Goal: Task Accomplishment & Management: Manage account settings

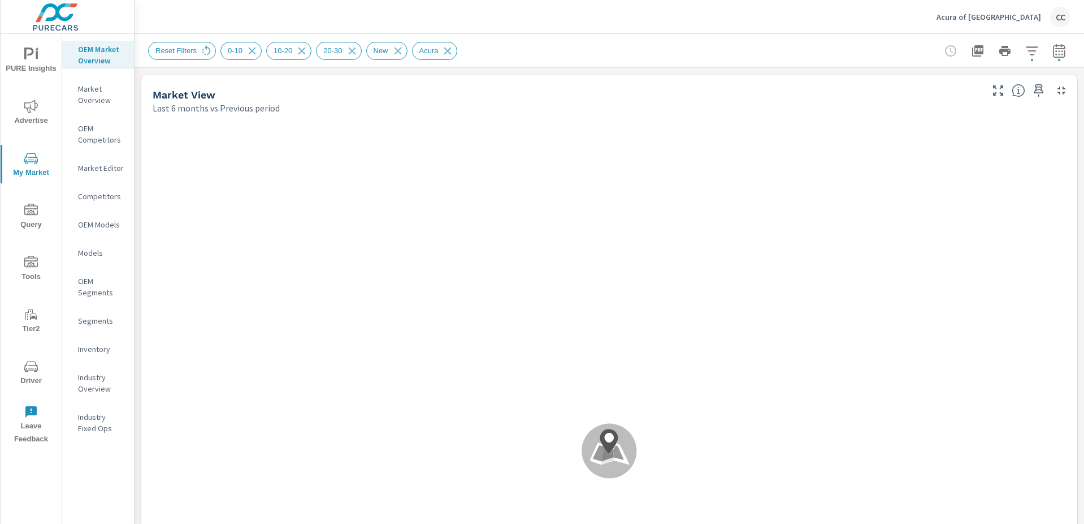
scroll to position [1586, 0]
click at [1018, 19] on p "Acura of [GEOGRAPHIC_DATA]" at bounding box center [989, 17] width 105 height 10
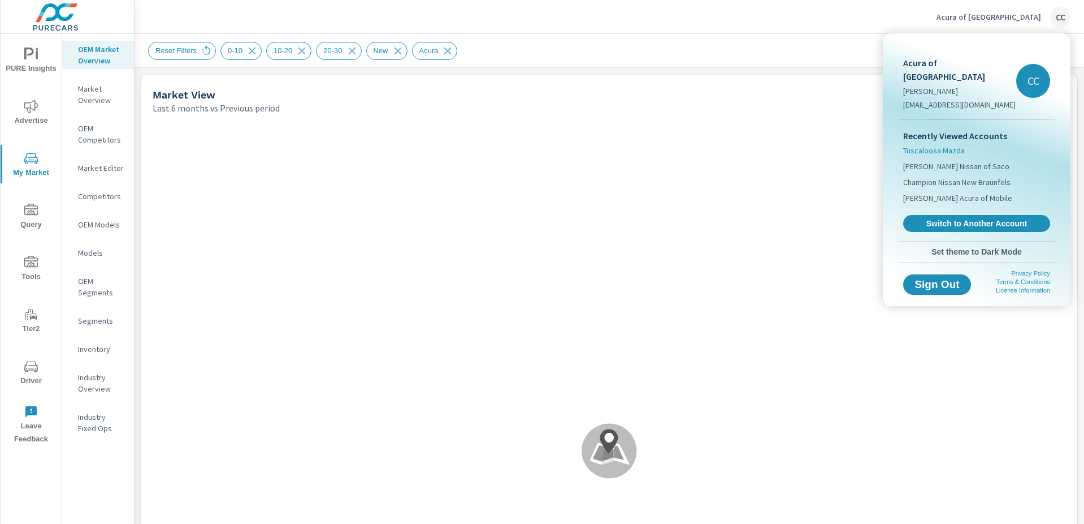
click at [949, 145] on span "Tuscaloosa Mazda" at bounding box center [934, 150] width 62 height 11
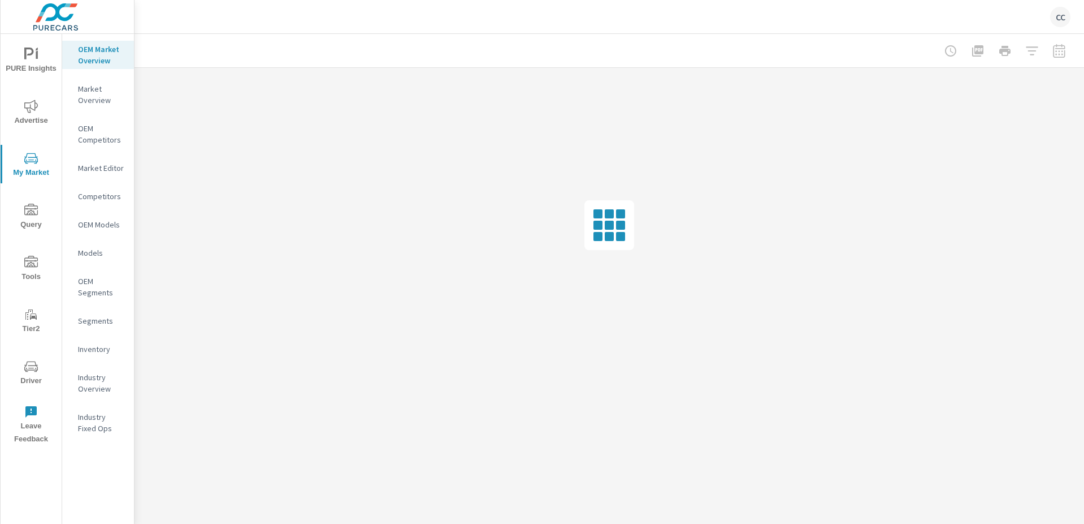
scroll to position [1637, 0]
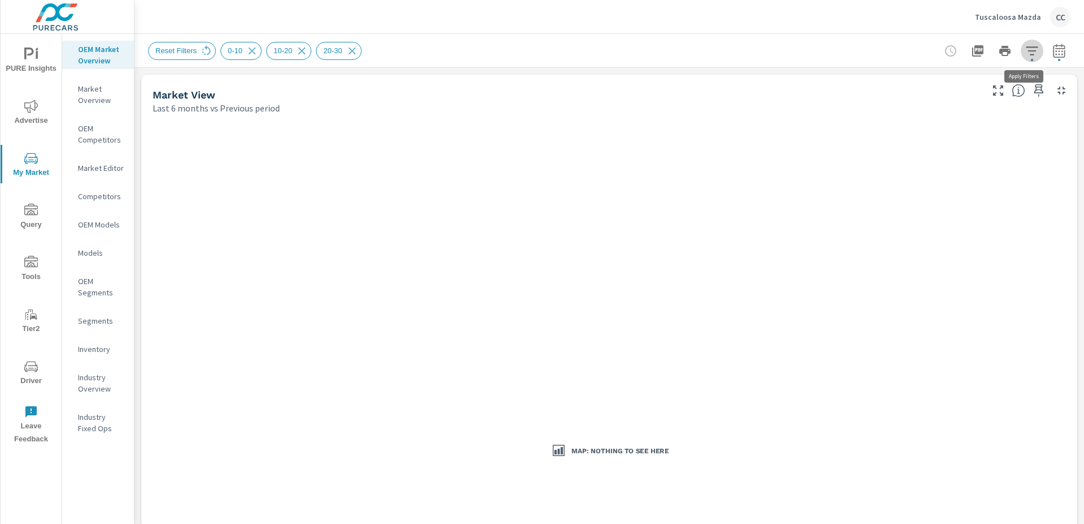
click at [1021, 55] on button "button" at bounding box center [1032, 51] width 23 height 23
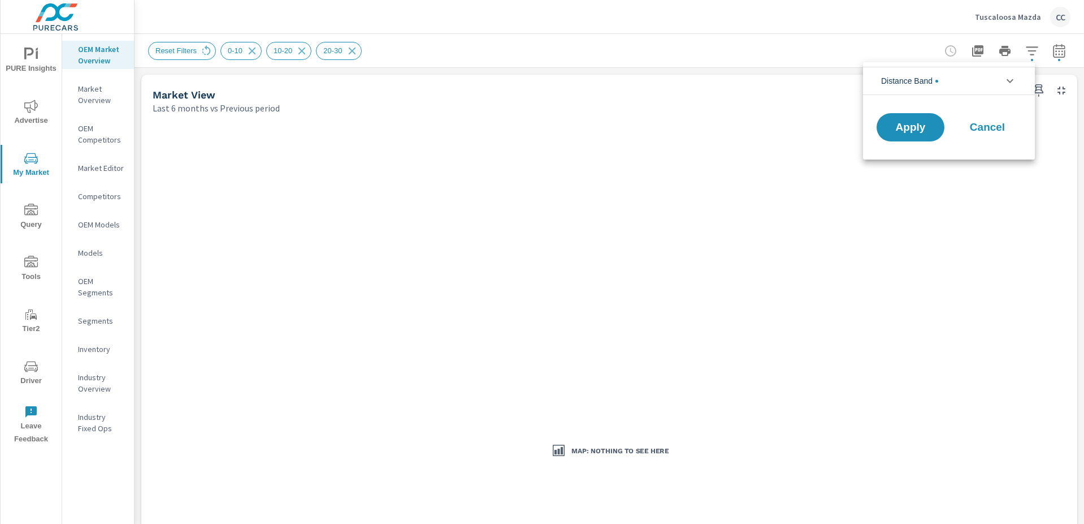
scroll to position [51, 0]
click at [979, 132] on span "Cancel" at bounding box center [987, 127] width 45 height 10
click at [1004, 22] on div "Tuscaloosa Mazda CC" at bounding box center [1023, 17] width 96 height 20
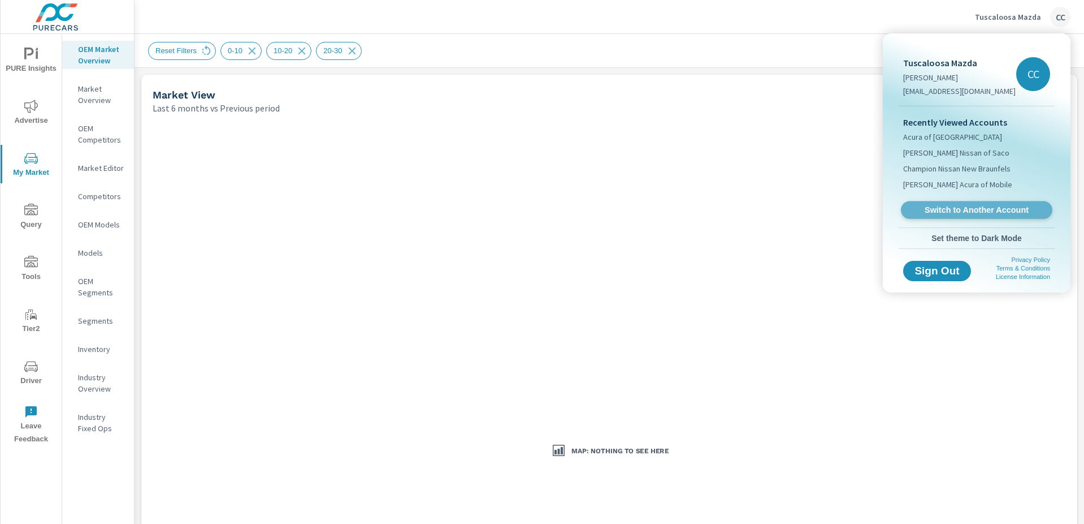
click at [976, 211] on span "Switch to Another Account" at bounding box center [976, 210] width 139 height 11
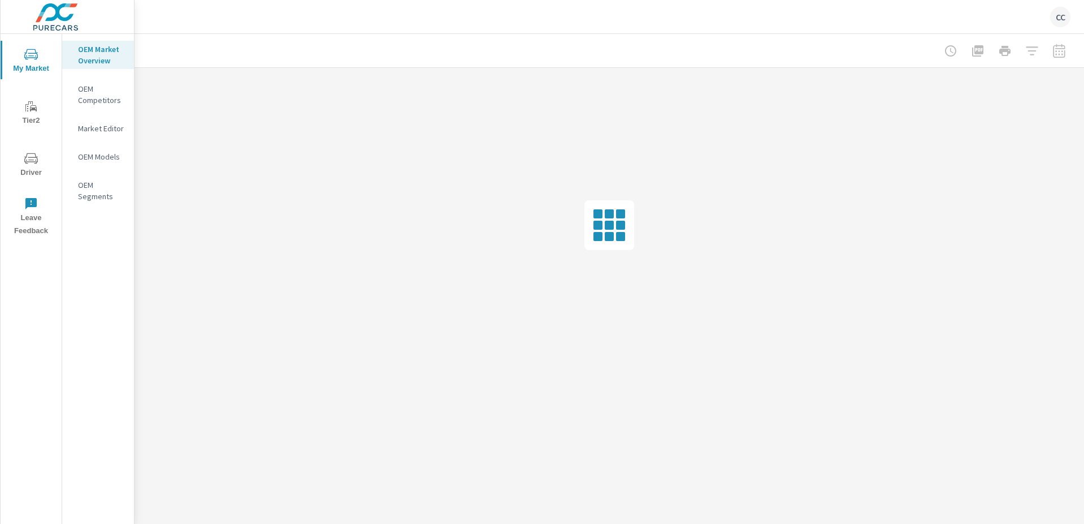
scroll to position [1637, 0]
click at [959, 12] on p "Carlock Mazda of Tuscaloosa" at bounding box center [974, 17] width 135 height 10
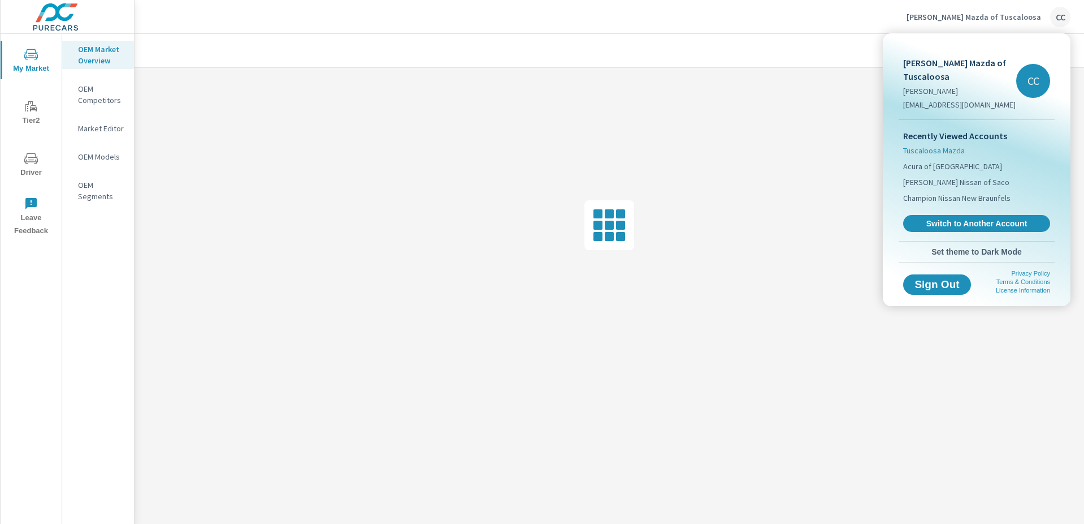
click at [950, 145] on span "Tuscaloosa Mazda" at bounding box center [934, 150] width 62 height 11
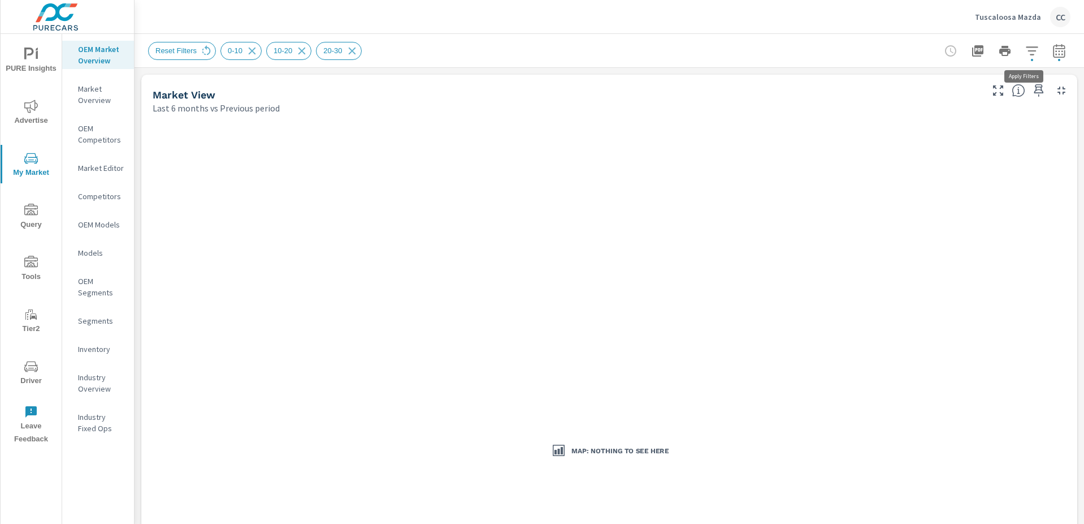
click at [1026, 53] on icon "button" at bounding box center [1033, 51] width 14 height 14
click at [1017, 53] on body "PURE Insights Advertise My Market Query Tools Tier2 Driver Leave Feedback OEM M…" at bounding box center [542, 262] width 1084 height 524
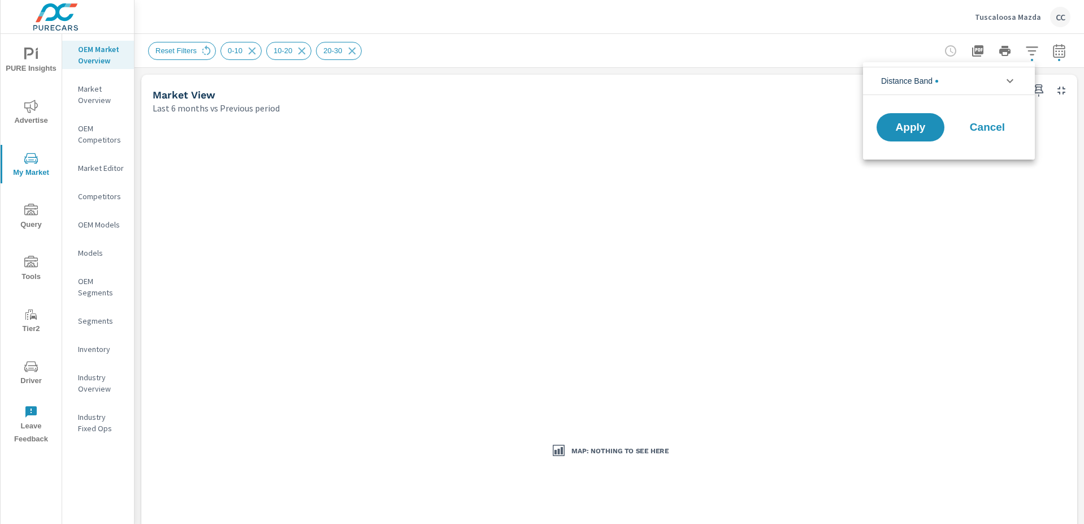
scroll to position [51, 0]
click at [991, 125] on span "Cancel" at bounding box center [987, 127] width 45 height 10
click at [208, 51] on icon at bounding box center [206, 51] width 12 height 12
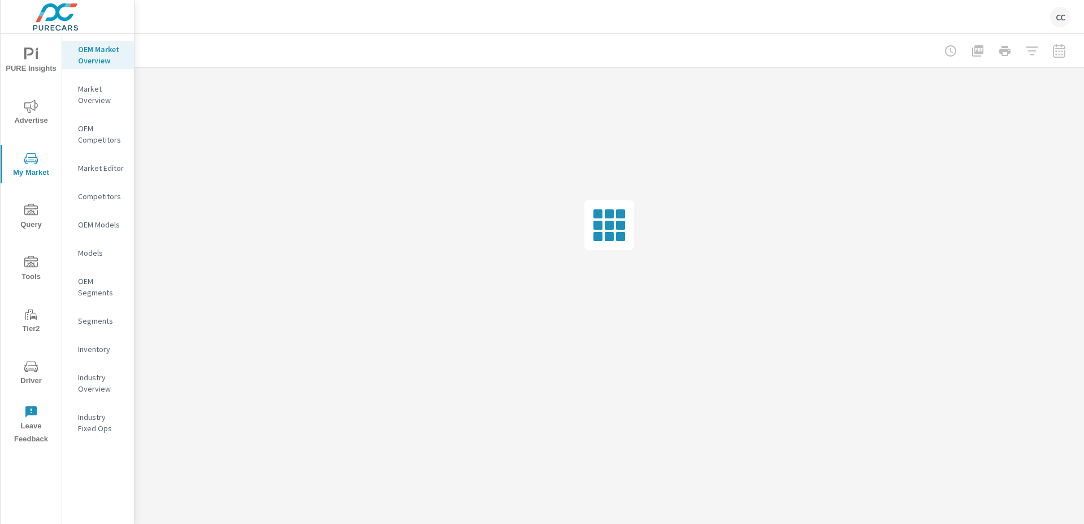
scroll to position [1637, 0]
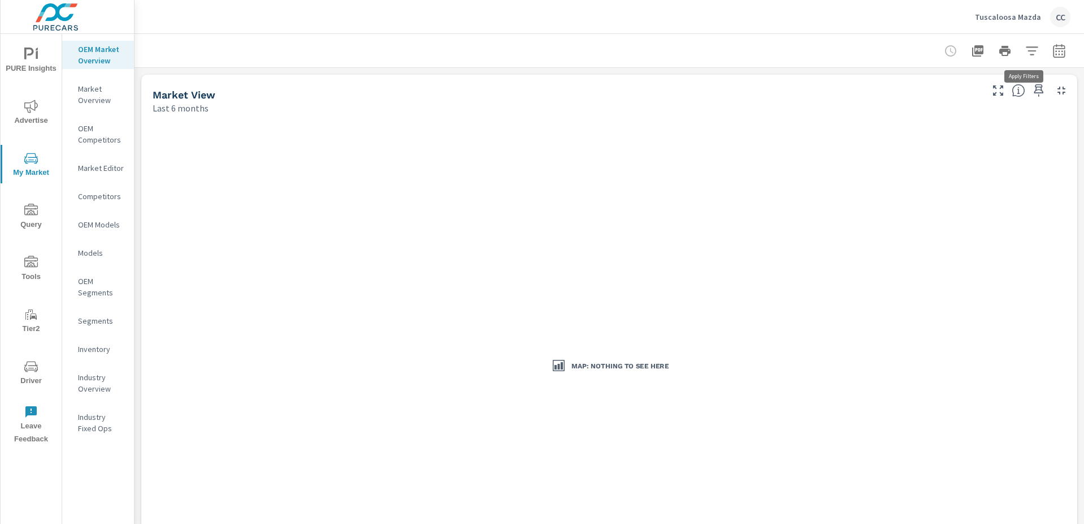
click at [1027, 53] on icon "button" at bounding box center [1033, 51] width 14 height 14
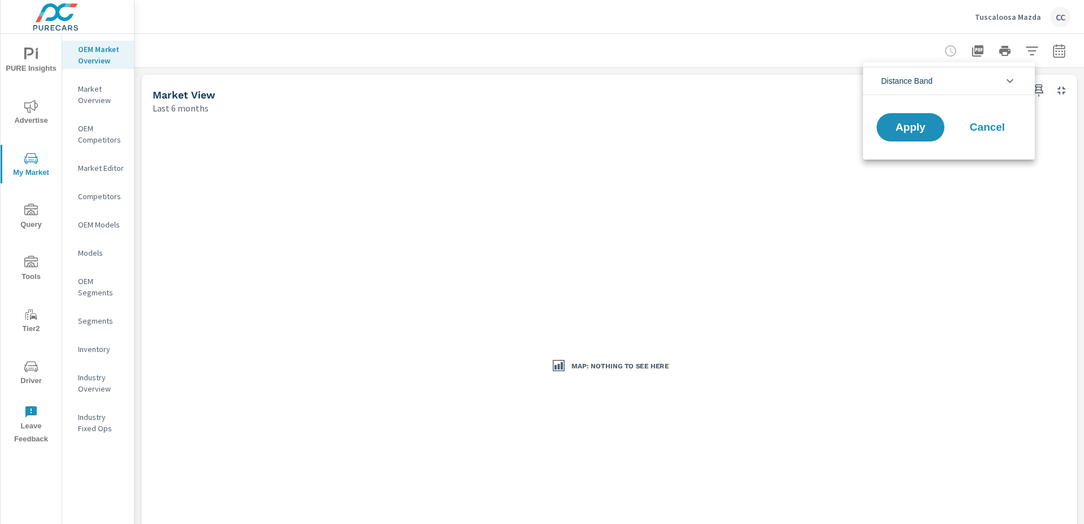
click at [1027, 53] on div at bounding box center [542, 262] width 1084 height 524
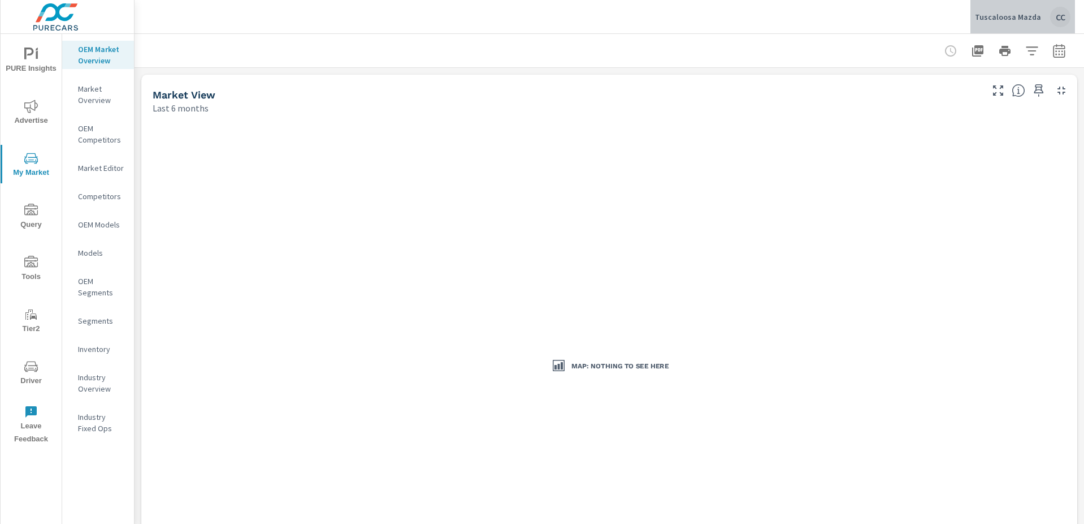
click at [1030, 14] on p "Tuscaloosa Mazda" at bounding box center [1008, 17] width 66 height 10
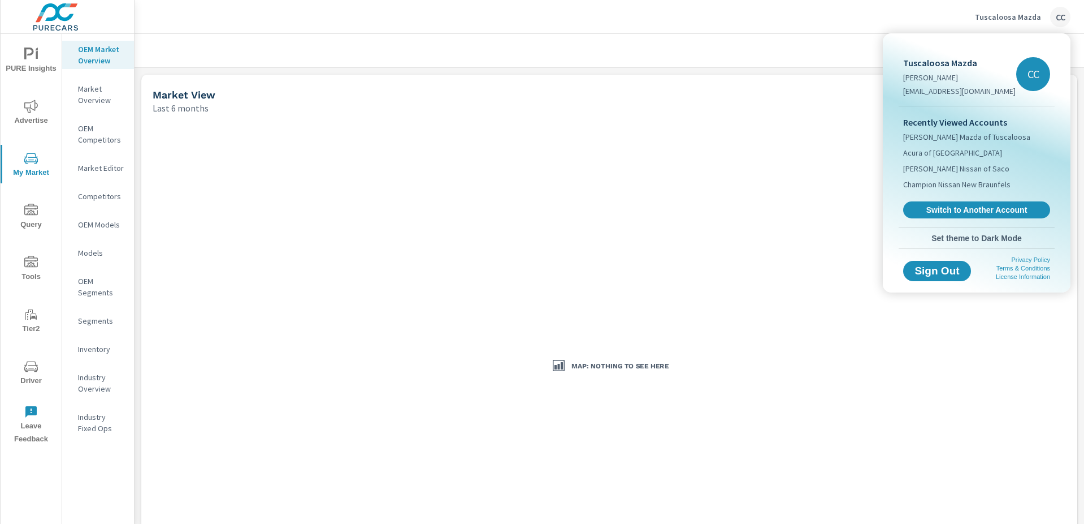
click at [725, 49] on div at bounding box center [542, 262] width 1084 height 524
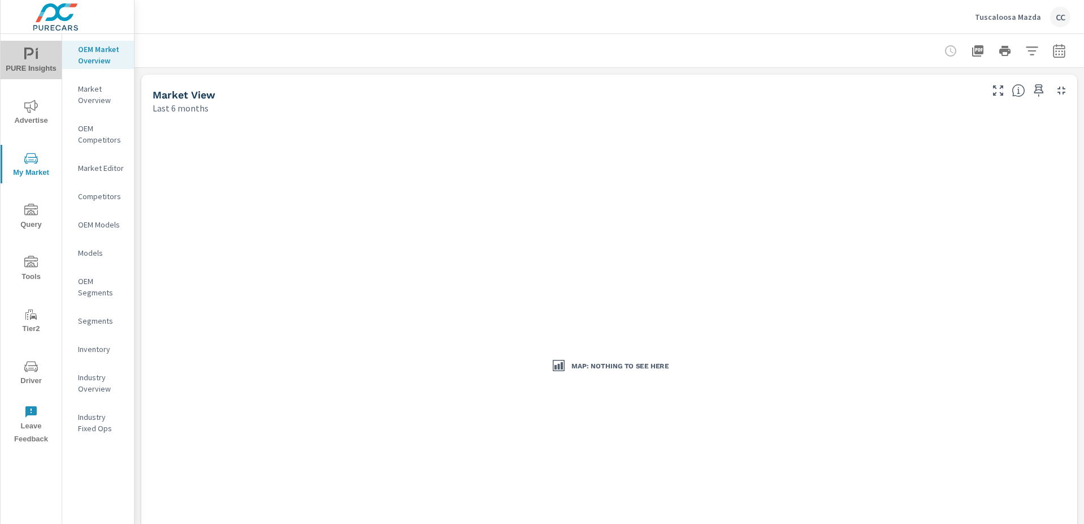
click at [36, 62] on span "PURE Insights" at bounding box center [31, 61] width 54 height 28
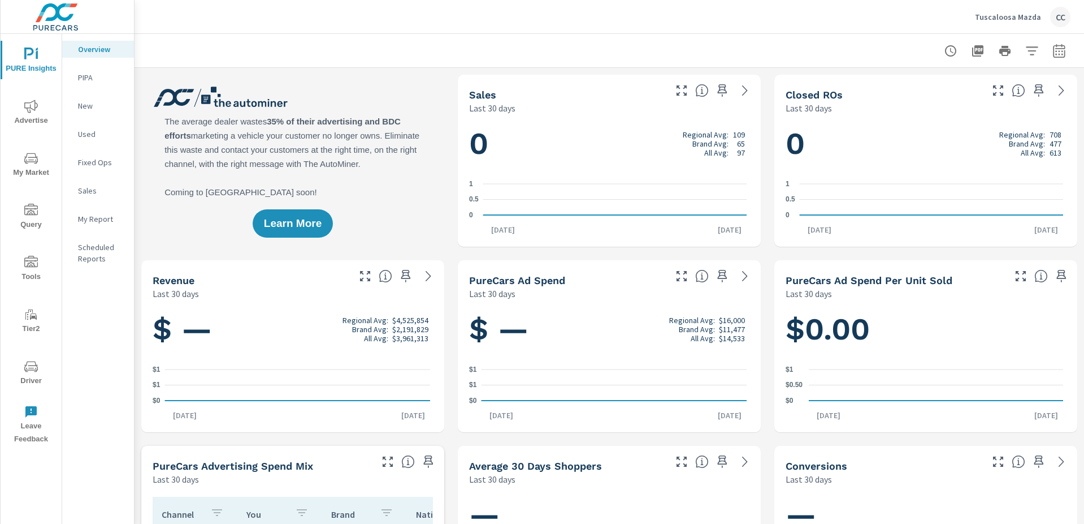
click at [34, 114] on span "Advertise" at bounding box center [31, 114] width 54 height 28
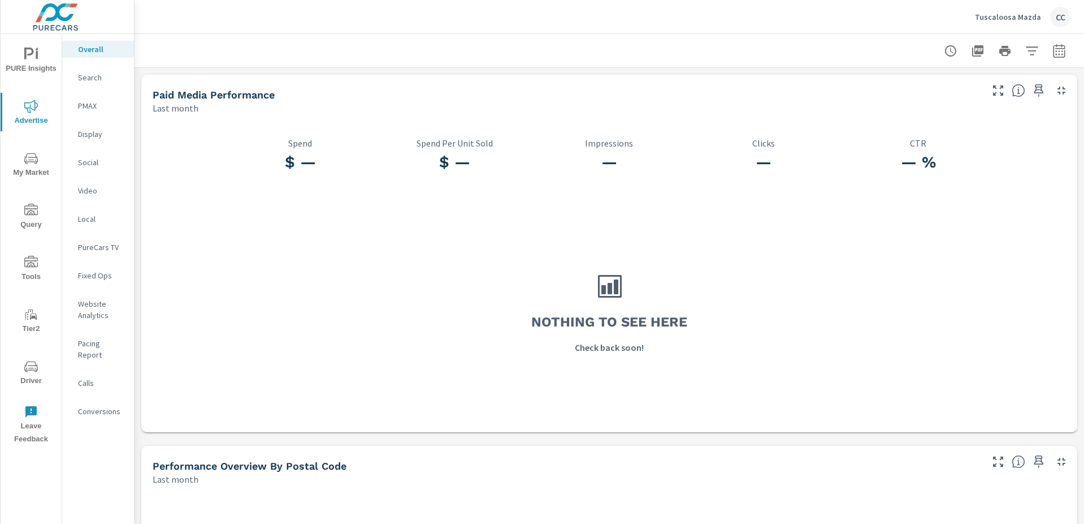
click at [18, 166] on span "My Market" at bounding box center [31, 166] width 54 height 28
